Goal: Information Seeking & Learning: Learn about a topic

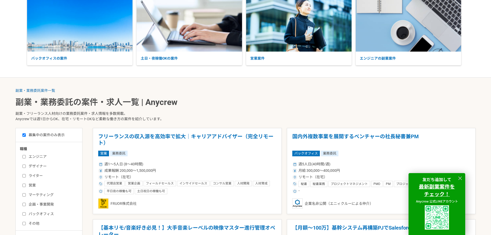
scroll to position [77, 0]
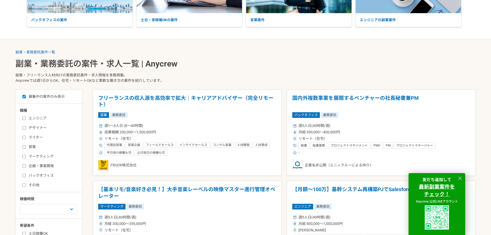
click at [26, 145] on label "営業" at bounding box center [51, 146] width 59 height 5
click at [26, 145] on input "営業" at bounding box center [23, 146] width 3 height 3
checkbox input "true"
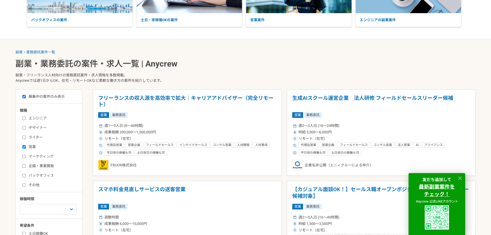
click at [24, 157] on input "マーケティング" at bounding box center [23, 156] width 3 height 3
checkbox input "true"
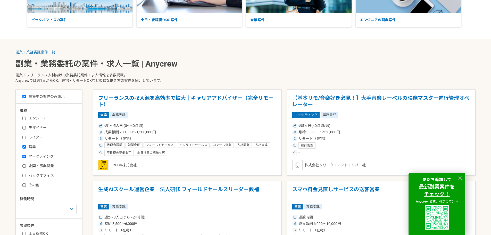
click at [24, 164] on input "企画・事業開発" at bounding box center [23, 165] width 3 height 3
checkbox input "true"
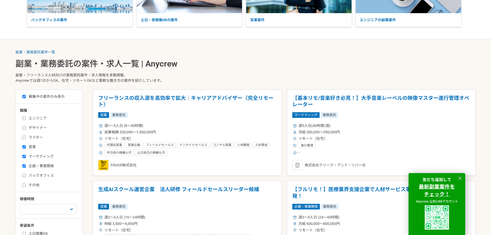
click at [25, 175] on input "バックオフィス" at bounding box center [23, 175] width 3 height 3
checkbox input "true"
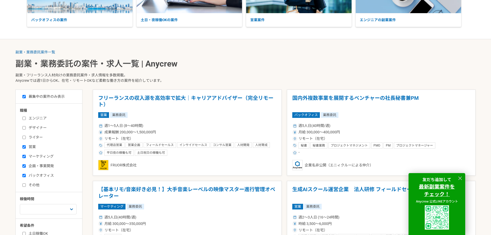
scroll to position [155, 0]
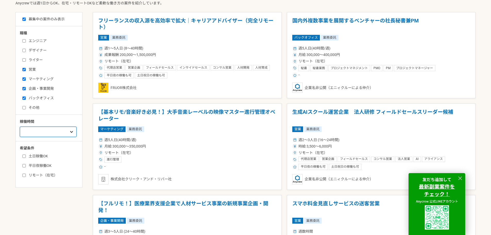
click at [37, 132] on select "週1人日（8時間）以下 週2人日（16時間）以下 週3人日（24時間）以下 週4人日（32時間）以下 週5人日（40時間）以下" at bounding box center [48, 132] width 57 height 10
click at [20, 127] on select "週1人日（8時間）以下 週2人日（16時間）以下 週3人日（24時間）以下 週4人日（32時間）以下 週5人日（40時間）以下" at bounding box center [48, 132] width 57 height 10
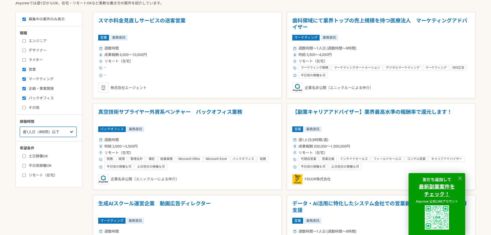
click at [46, 135] on select "週1人日（8時間）以下 週2人日（16時間）以下 週3人日（24時間）以下 週4人日（32時間）以下 週5人日（40時間）以下" at bounding box center [48, 132] width 57 height 10
click at [20, 127] on select "週1人日（8時間）以下 週2人日（16時間）以下 週3人日（24時間）以下 週4人日（32時間）以下 週5人日（40時間）以下" at bounding box center [48, 132] width 57 height 10
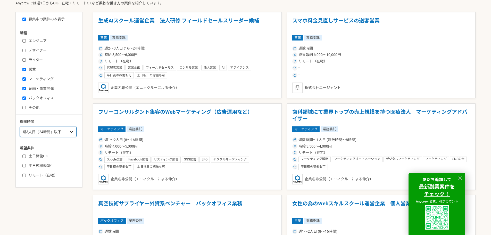
click at [37, 131] on select "週1人日（8時間）以下 週2人日（16時間）以下 週3人日（24時間）以下 週4人日（32時間）以下 週5人日（40時間）以下" at bounding box center [48, 132] width 57 height 10
select select "nop"
click at [20, 127] on select "週1人日（8時間）以下 週2人日（16時間）以下 週3人日（24時間）以下 週4人日（32時間）以下 週5人日（40時間）以下" at bounding box center [48, 132] width 57 height 10
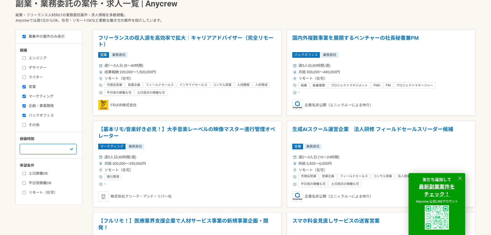
scroll to position [103, 0]
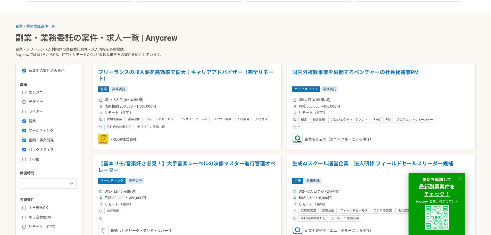
click at [460, 179] on icon at bounding box center [461, 178] width 4 height 4
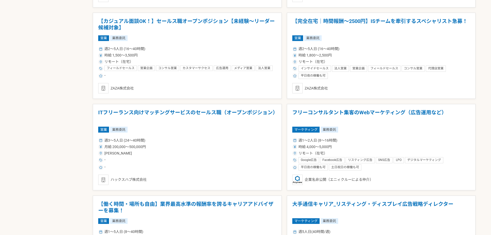
scroll to position [431, 0]
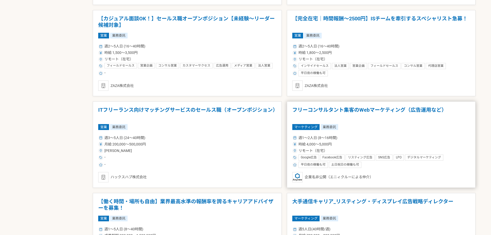
click at [339, 107] on h1 "フリーコンサルタント集客のWebマーケティング（広告運用など）" at bounding box center [381, 113] width 178 height 13
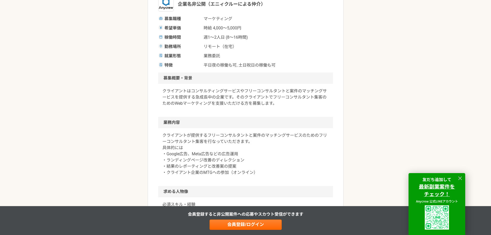
scroll to position [103, 0]
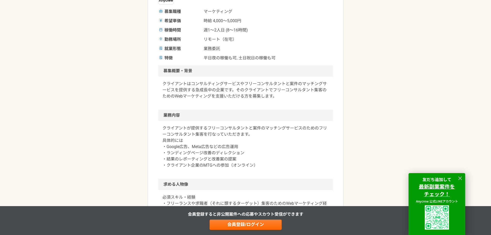
drag, startPoint x: 129, startPoint y: 115, endPoint x: 103, endPoint y: 116, distance: 25.8
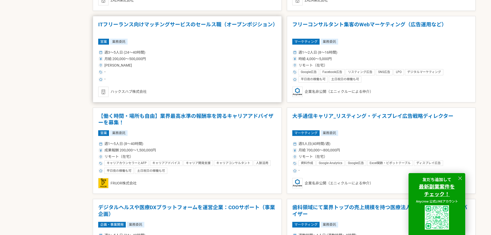
scroll to position [528, 0]
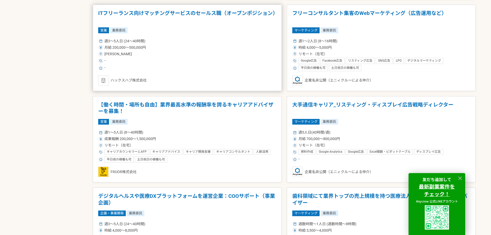
click at [195, 44] on div "週3〜5人日 (24〜40時間)" at bounding box center [187, 40] width 178 height 5
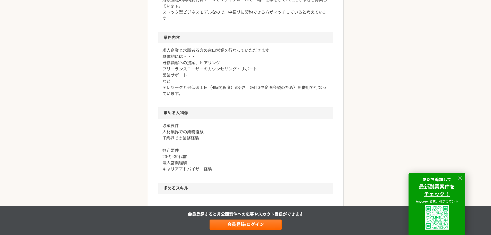
scroll to position [206, 0]
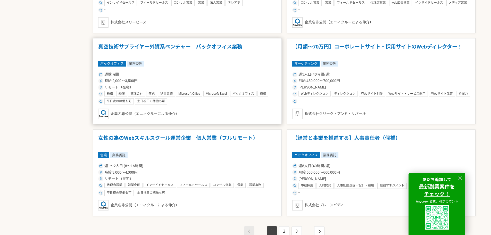
scroll to position [903, 0]
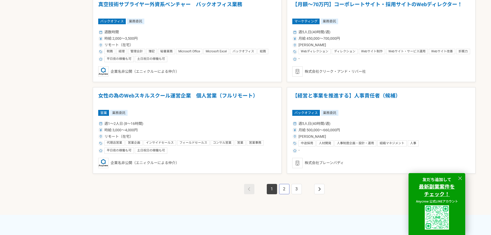
click at [285, 187] on link "2" at bounding box center [284, 189] width 10 height 10
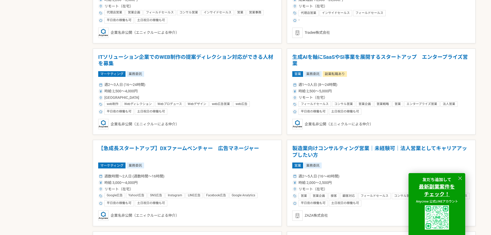
scroll to position [361, 0]
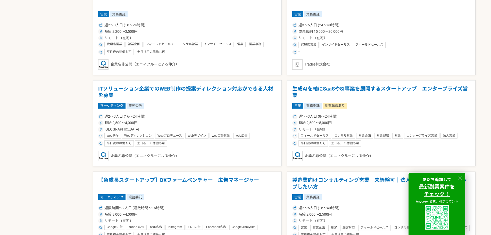
click at [460, 175] on icon at bounding box center [461, 178] width 6 height 6
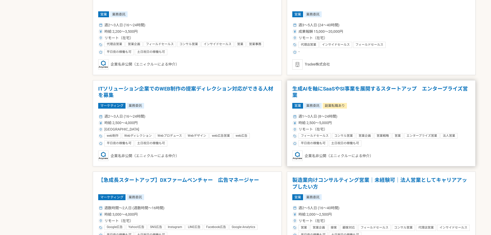
click at [367, 91] on h1 "生成AIを軸にSaaSやSI事業を展開するスタートアップ　エンタープライズ営業" at bounding box center [381, 92] width 178 height 13
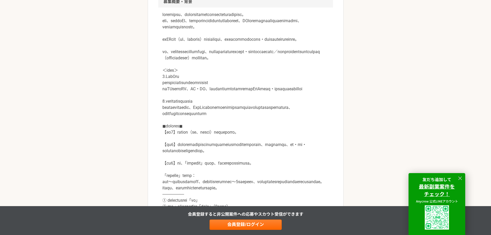
scroll to position [181, 0]
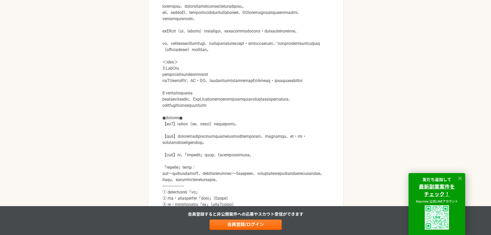
drag, startPoint x: 306, startPoint y: 115, endPoint x: 274, endPoint y: 118, distance: 32.1
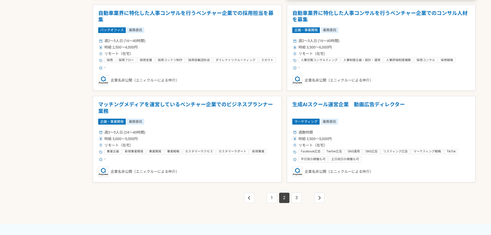
scroll to position [903, 0]
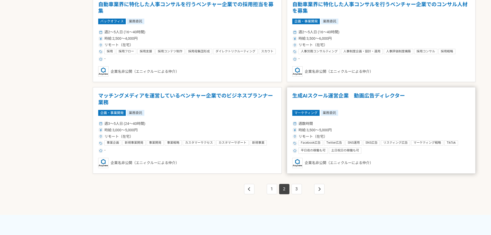
click at [318, 99] on h1 "生成AIスクール運営企業　動画広告ディレクター" at bounding box center [381, 99] width 178 height 13
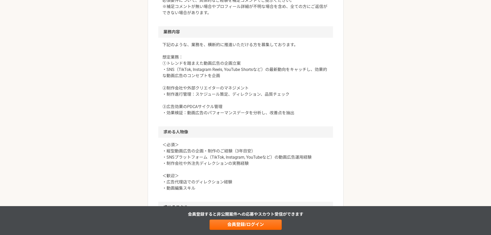
scroll to position [284, 0]
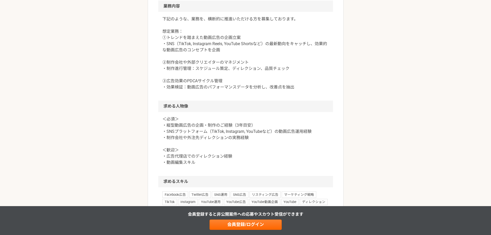
drag, startPoint x: 289, startPoint y: 109, endPoint x: 275, endPoint y: 111, distance: 14.0
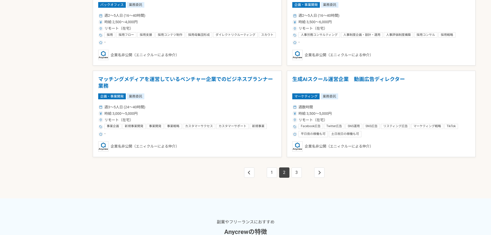
scroll to position [954, 0]
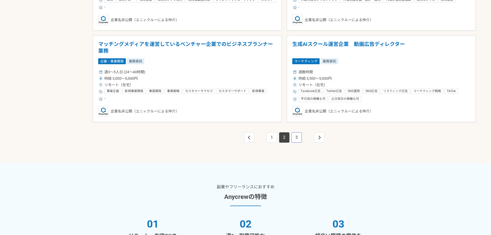
click at [296, 142] on link "3" at bounding box center [297, 137] width 10 height 10
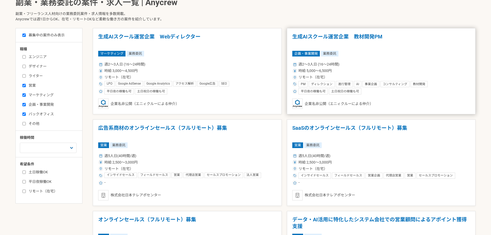
scroll to position [77, 0]
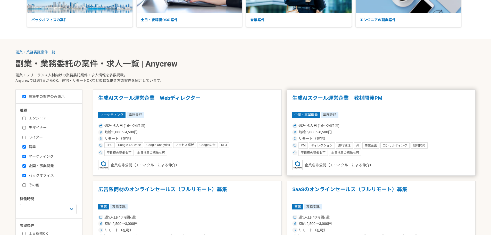
click at [312, 97] on h1 "生成AIスクール運営企業　教材開発PM" at bounding box center [381, 101] width 178 height 13
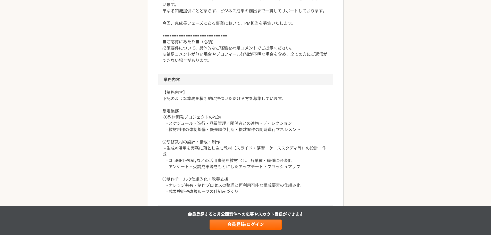
scroll to position [232, 0]
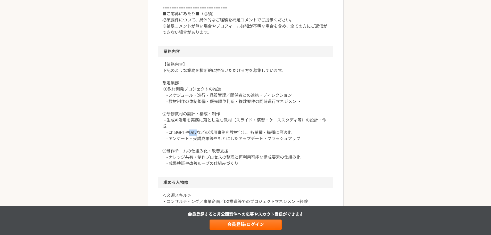
drag, startPoint x: 189, startPoint y: 133, endPoint x: 196, endPoint y: 132, distance: 7.5
click at [196, 132] on p "【業務内容】 下記のような業務を横断的に推進いただける方を募集しています。 想定業務： ①教材開発プロジェクトの推進 - スケジュール・進行・品質管理／関係者…" at bounding box center [245, 113] width 167 height 105
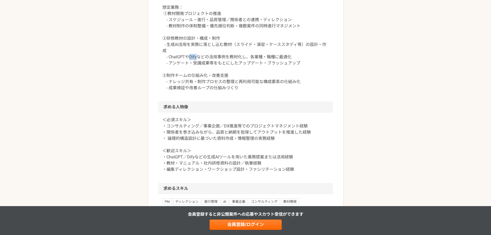
scroll to position [361, 0]
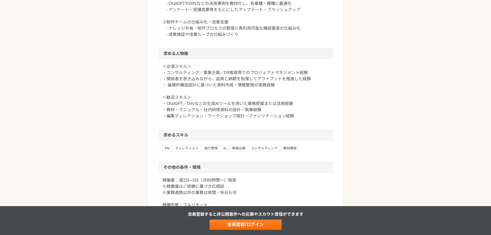
drag, startPoint x: 241, startPoint y: 54, endPoint x: 231, endPoint y: 57, distance: 10.3
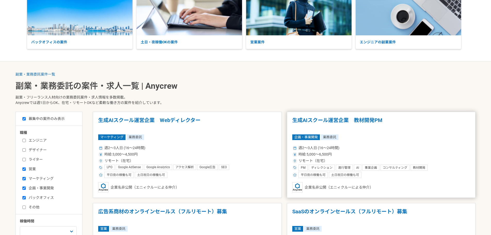
scroll to position [103, 0]
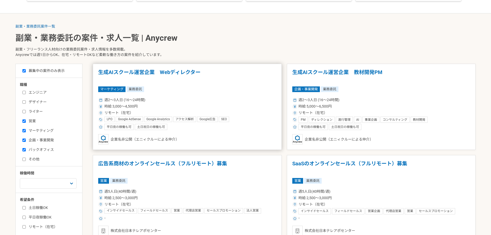
click at [179, 75] on h1 "生成AIスクール運営企業　Webディレクター" at bounding box center [187, 75] width 178 height 13
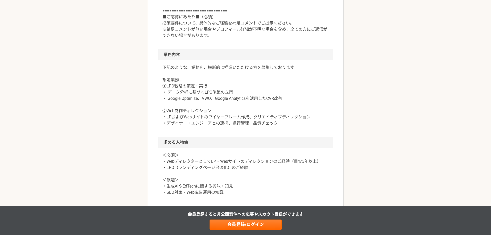
scroll to position [258, 0]
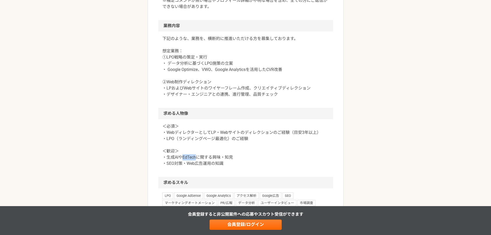
drag, startPoint x: 183, startPoint y: 156, endPoint x: 195, endPoint y: 158, distance: 12.0
click at [195, 158] on p "＜必須＞ ・WebディレクターとしてLP・Webサイトのディレクションのご経験（目安3年以上） ・LPO（ランディングページ最適化）のご経験 ＜歓迎＞ ・生成…" at bounding box center [245, 144] width 167 height 43
click at [117, 101] on div "副業・業務委託案件一覧 生成AIスクール運営企業　Webディレクター マーケティング 生成AIスクール運営企業　Webディレクター 業務委託 平日夜の稼働も可…" at bounding box center [245, 97] width 491 height 668
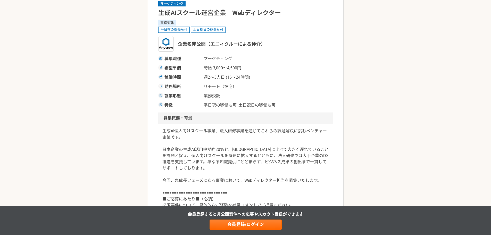
scroll to position [0, 0]
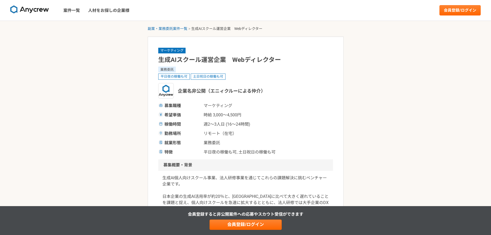
drag, startPoint x: 280, startPoint y: 30, endPoint x: 245, endPoint y: 38, distance: 36.5
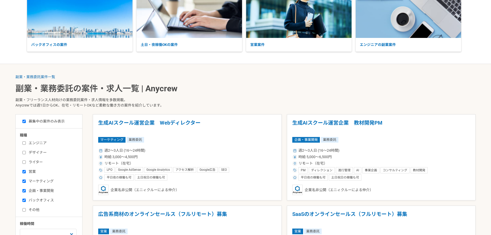
scroll to position [77, 0]
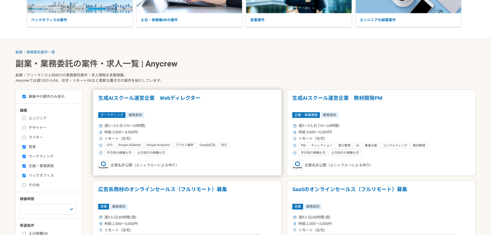
click at [261, 102] on h1 "生成AIスクール運営企業　Webディレクター" at bounding box center [187, 101] width 178 height 13
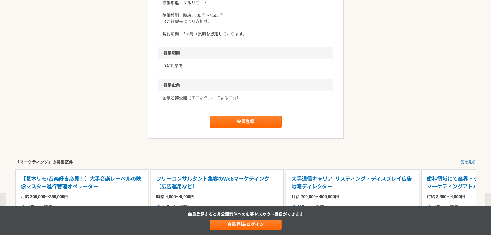
scroll to position [567, 0]
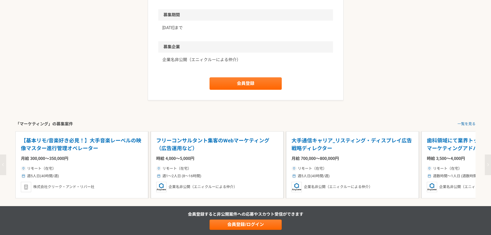
drag, startPoint x: 273, startPoint y: 100, endPoint x: 244, endPoint y: 108, distance: 29.5
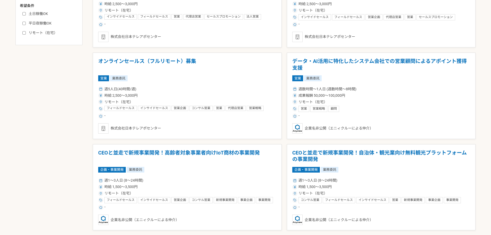
scroll to position [310, 0]
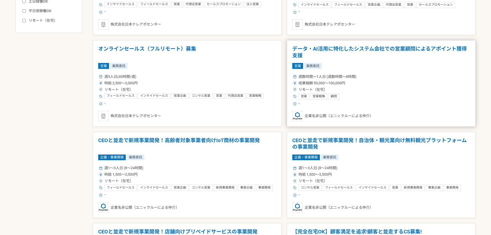
click at [328, 47] on h1 "データ・AI活用に特化したシステム会社での営業顧問によるアポイント獲得支援" at bounding box center [381, 52] width 178 height 13
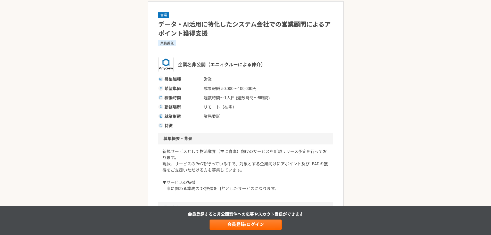
scroll to position [77, 0]
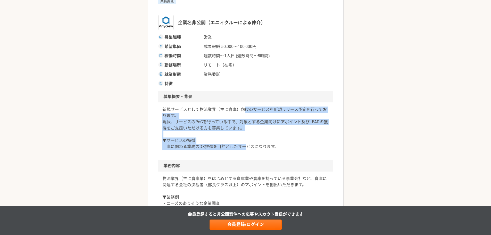
drag, startPoint x: 246, startPoint y: 107, endPoint x: 245, endPoint y: 154, distance: 47.7
click at [245, 154] on div "新規サービスとして物流業界（主に倉庫）向けのサービスを新規リリース予定を行っております。 現状、サービスのPoCを行っている中で、対象とする企業向けにアポイン…" at bounding box center [245, 131] width 175 height 58
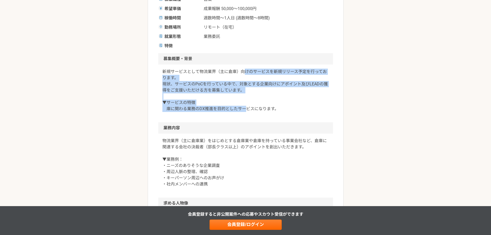
scroll to position [155, 0]
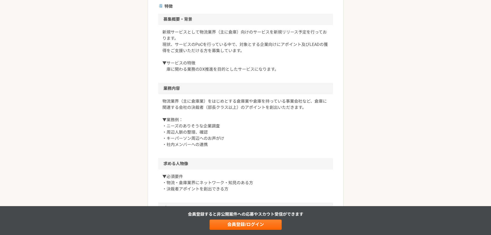
drag, startPoint x: 250, startPoint y: 150, endPoint x: 232, endPoint y: 148, distance: 18.9
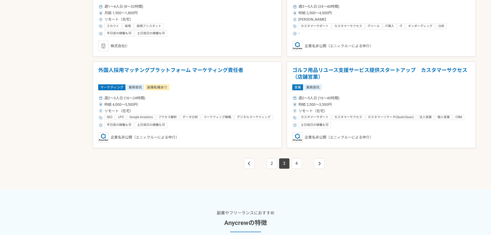
scroll to position [929, 0]
click at [177, 76] on h1 "外国人採用マッチングプラットフォーム マーケティング責任者" at bounding box center [187, 73] width 178 height 13
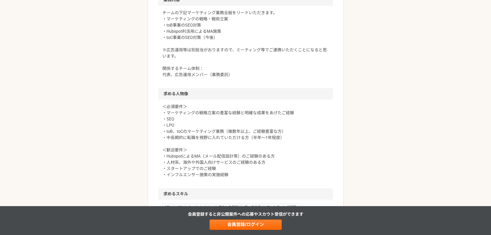
scroll to position [335, 0]
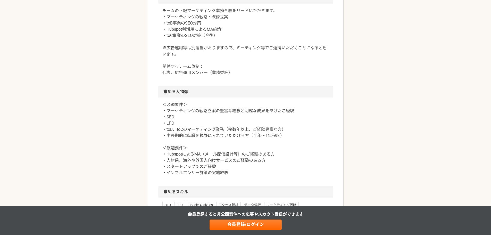
drag, startPoint x: 272, startPoint y: 110, endPoint x: 255, endPoint y: 112, distance: 18.0
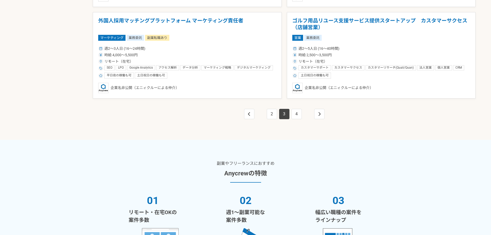
scroll to position [980, 0]
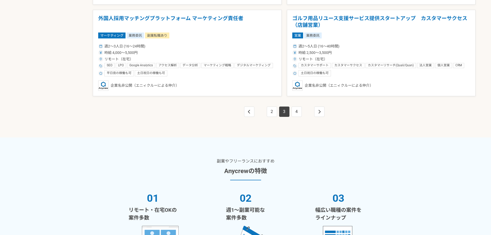
click at [291, 116] on li "4" at bounding box center [297, 112] width 12 height 10
click at [293, 116] on link "4" at bounding box center [297, 112] width 10 height 10
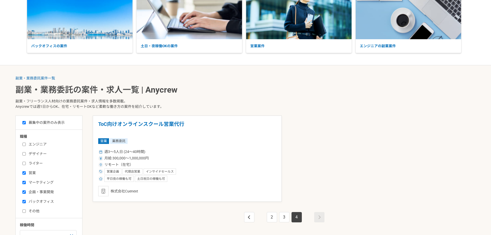
scroll to position [52, 0]
drag, startPoint x: 299, startPoint y: 113, endPoint x: 282, endPoint y: 113, distance: 16.5
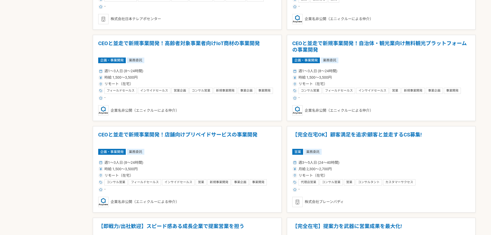
scroll to position [1172, 0]
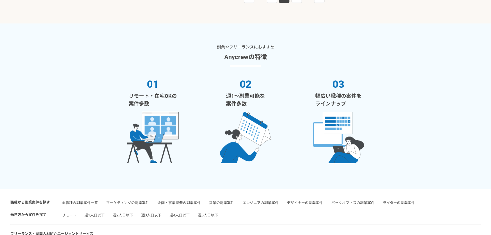
drag, startPoint x: 286, startPoint y: 111, endPoint x: 294, endPoint y: 109, distance: 8.9
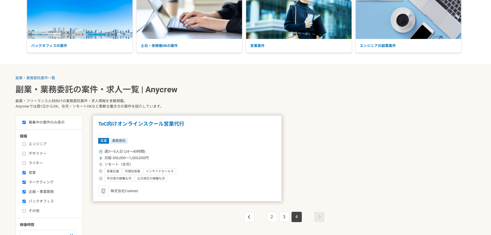
click at [243, 121] on h1 "ToC向けオンラインスクール営業代行" at bounding box center [187, 127] width 178 height 13
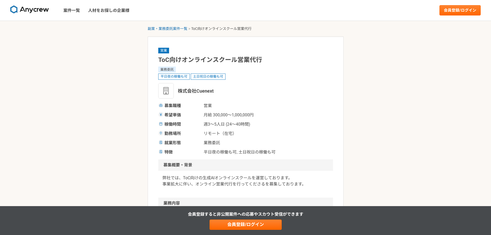
drag, startPoint x: 148, startPoint y: 98, endPoint x: 131, endPoint y: 101, distance: 17.0
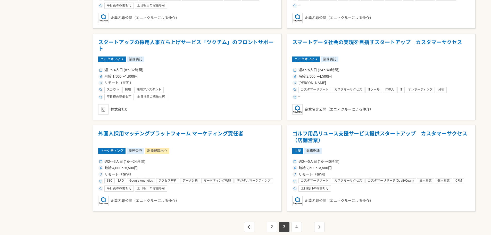
scroll to position [862, 0]
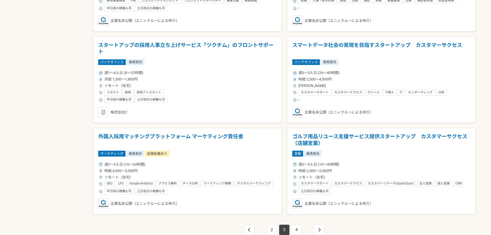
drag, startPoint x: 75, startPoint y: 121, endPoint x: 147, endPoint y: 115, distance: 73.0
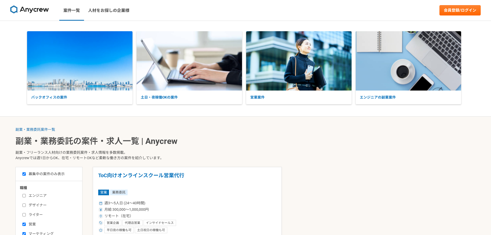
scroll to position [77, 0]
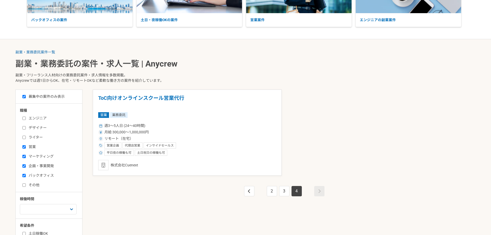
click at [147, 115] on div "営業 業務委託" at bounding box center [187, 115] width 178 height 6
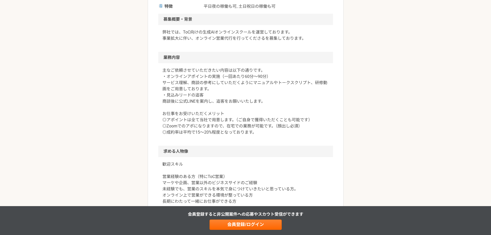
scroll to position [155, 0]
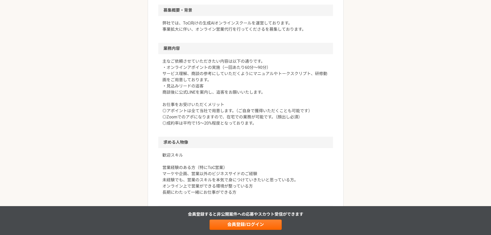
drag, startPoint x: 148, startPoint y: 115, endPoint x: 134, endPoint y: 117, distance: 14.1
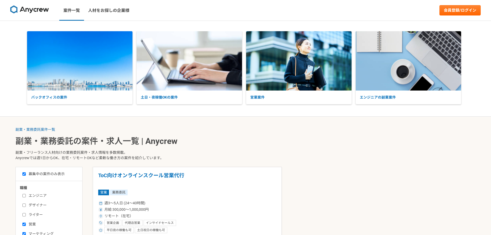
drag, startPoint x: 179, startPoint y: 118, endPoint x: 159, endPoint y: 121, distance: 20.4
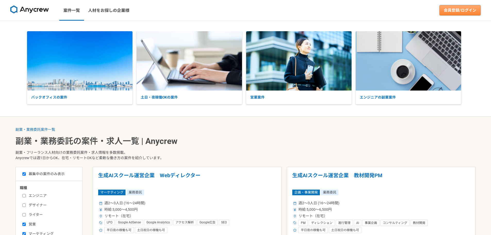
click at [460, 14] on link "会員登録/ログイン" at bounding box center [460, 10] width 41 height 10
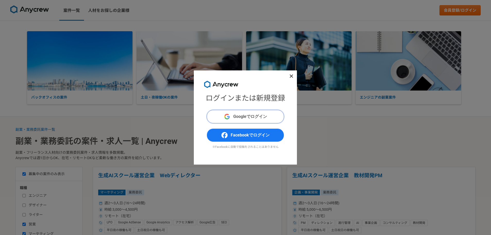
click at [273, 113] on button "Googleでログイン" at bounding box center [245, 116] width 77 height 13
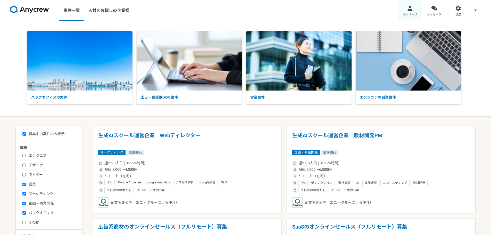
click at [418, 11] on link "マイページ" at bounding box center [410, 10] width 24 height 21
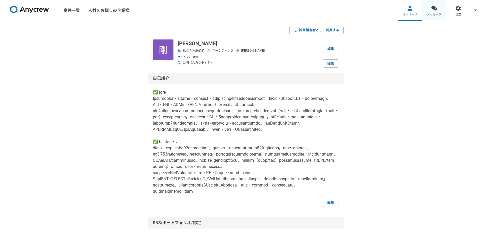
click at [440, 13] on span "メッセージ" at bounding box center [434, 15] width 14 height 4
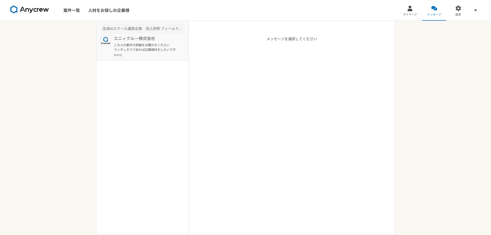
click at [176, 42] on div "エニィクルー株式会社 こちらの案件の詳細をお聞かせください マッチしそうであれば応募検討をしたいです [DATE]" at bounding box center [149, 46] width 71 height 21
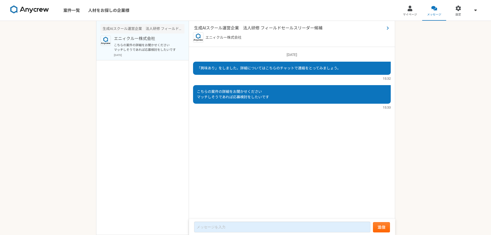
click at [223, 26] on span "生成AIスクール運営企業　法人研修 フィールドセールスリーダー候補" at bounding box center [289, 28] width 191 height 6
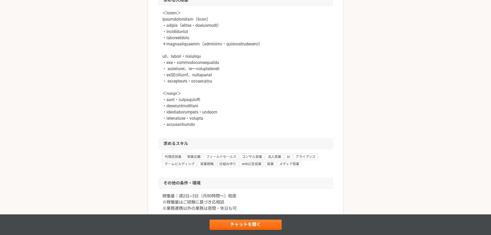
scroll to position [422, 0]
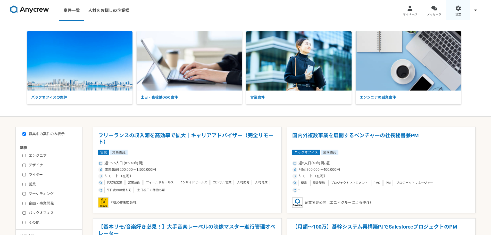
click at [458, 10] on div at bounding box center [459, 8] width 6 height 6
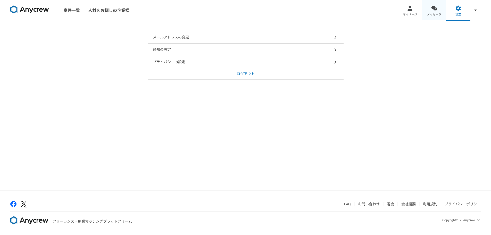
click at [435, 13] on span "メッセージ" at bounding box center [434, 15] width 14 height 4
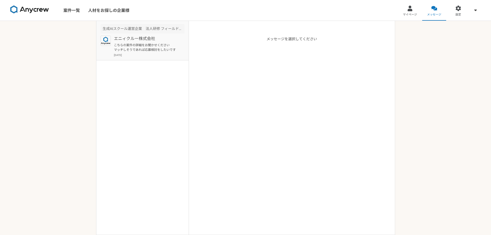
click at [138, 43] on p "こちらの案件の詳細をお聞かせください マッチしそうであれば応募検討をしたいです" at bounding box center [146, 47] width 64 height 9
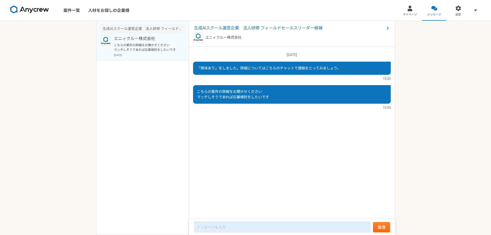
click at [225, 23] on div "生成AIスクール運営企業　法人研修 フィールドセールスリーダー候補 エニィクルー株式会社" at bounding box center [292, 34] width 206 height 26
click at [222, 27] on span "生成AIスクール運営企業　法人研修 フィールドセールスリーダー候補" at bounding box center [289, 28] width 191 height 6
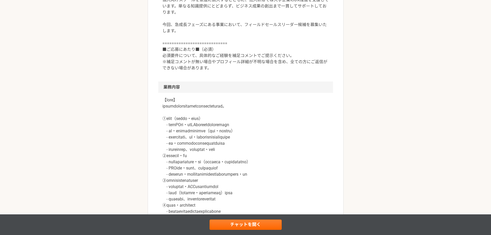
scroll to position [310, 0]
